Goal: Find specific page/section: Find specific page/section

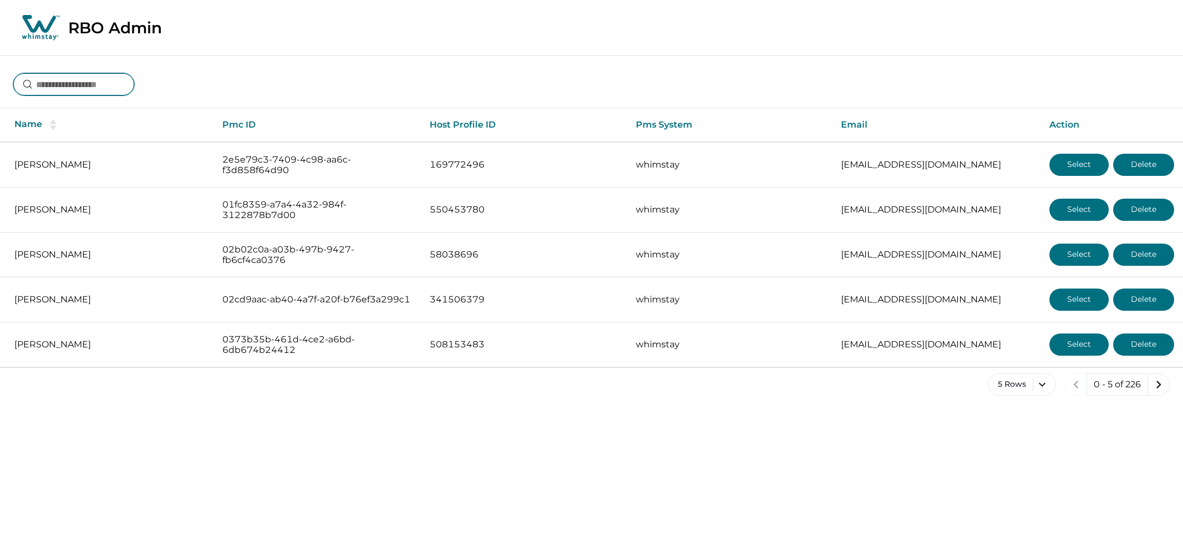
click at [59, 90] on input at bounding box center [73, 84] width 121 height 22
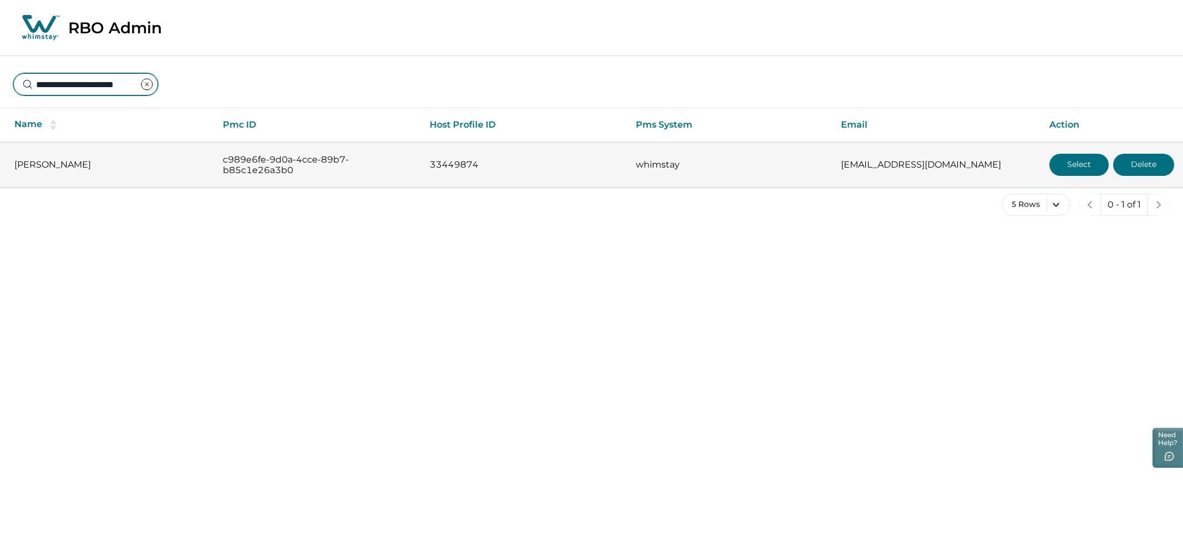
type input "**********"
click at [1078, 162] on button "Select" at bounding box center [1079, 165] width 59 height 22
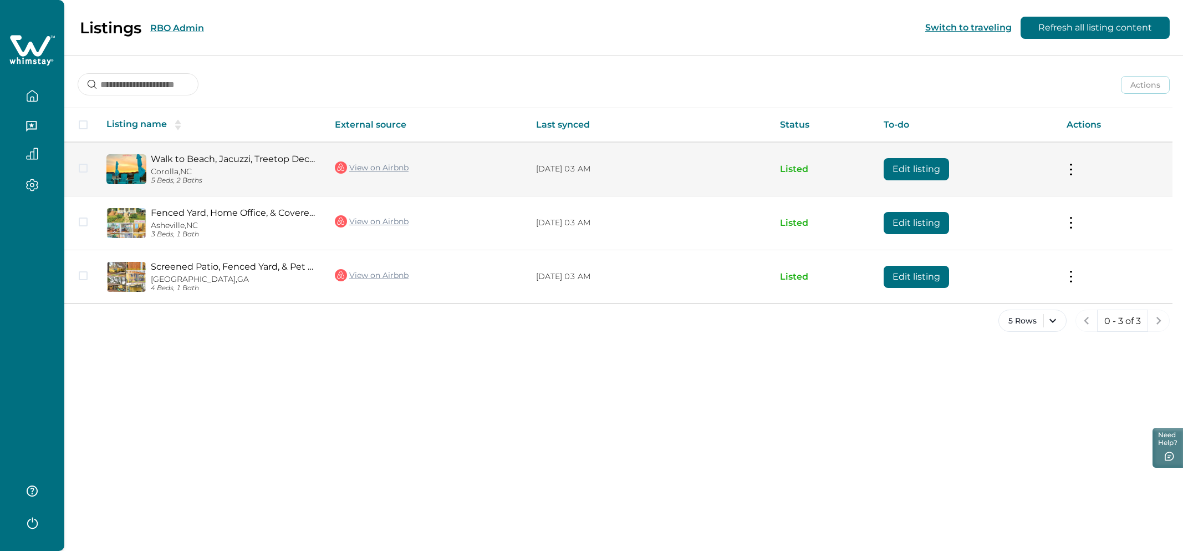
click at [124, 170] on img at bounding box center [126, 169] width 40 height 30
click at [181, 159] on link "Walk to Beach, Jacuzzi, Treetop Deck, Love Pets!" at bounding box center [234, 159] width 166 height 11
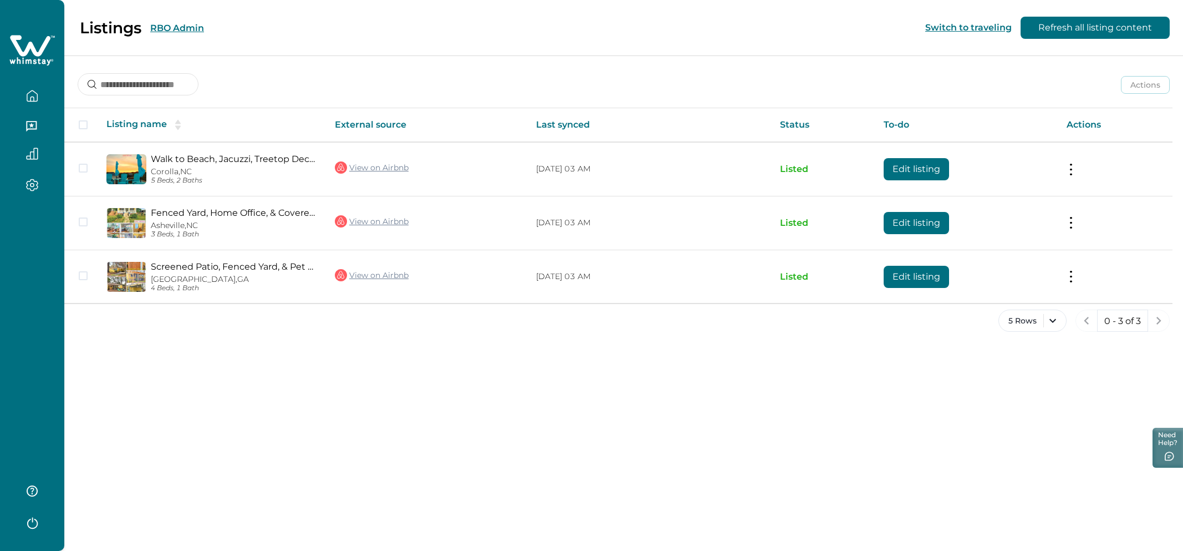
click at [191, 27] on button "RBO Admin" at bounding box center [177, 28] width 54 height 11
